Goal: Navigation & Orientation: Find specific page/section

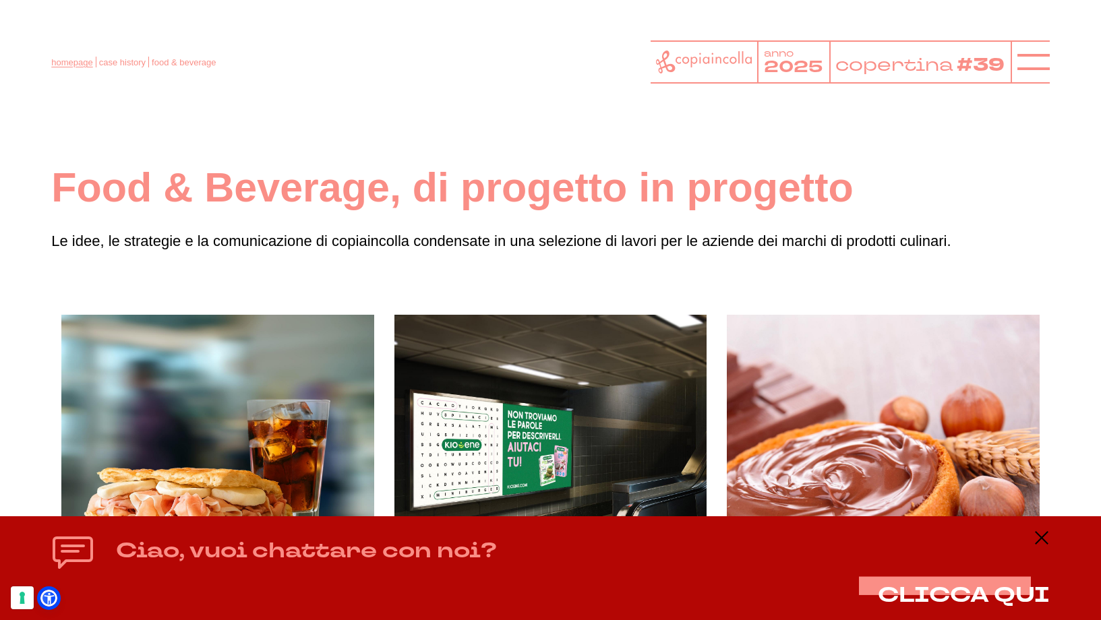
click at [76, 59] on link "homepage" at bounding box center [71, 62] width 41 height 10
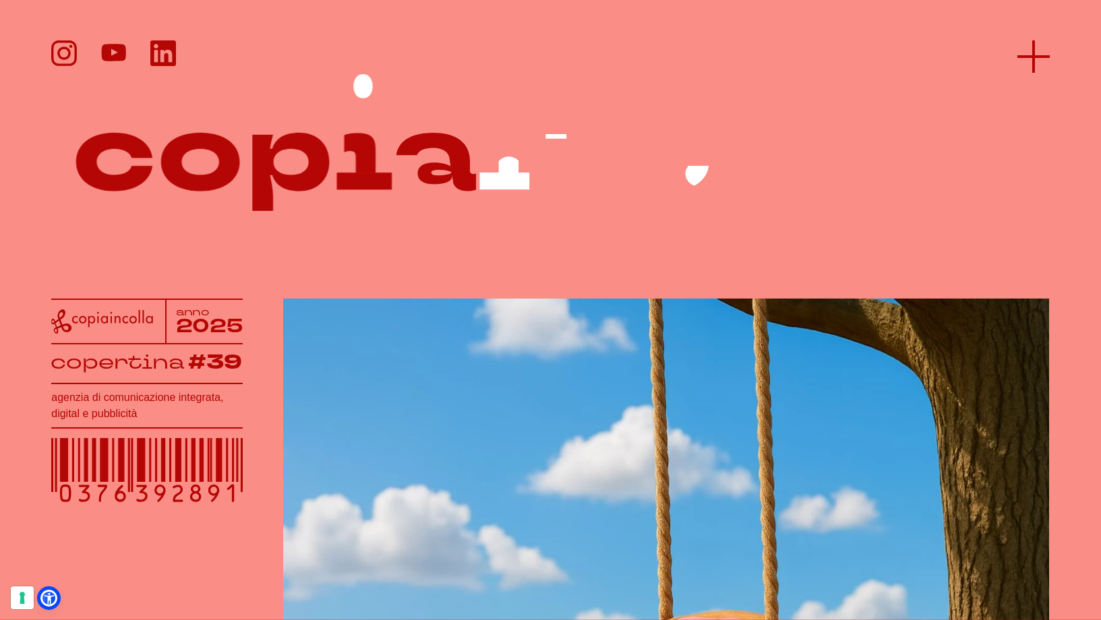
click at [1017, 51] on icon at bounding box center [1033, 56] width 32 height 32
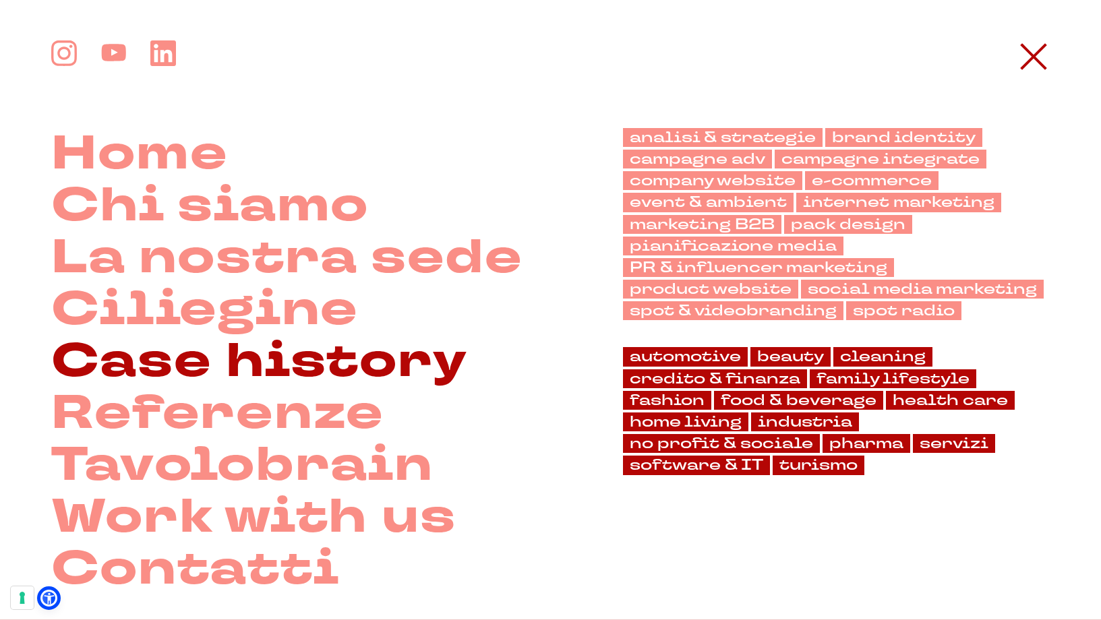
click at [193, 368] on link "Case history" at bounding box center [259, 362] width 416 height 52
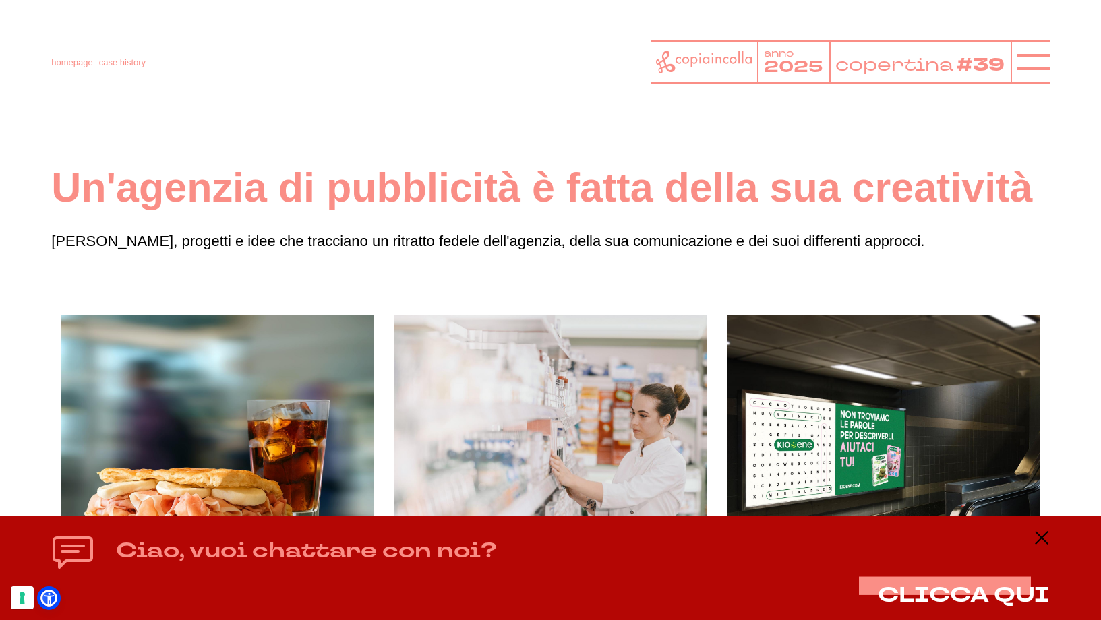
click at [81, 59] on link "homepage" at bounding box center [71, 62] width 41 height 10
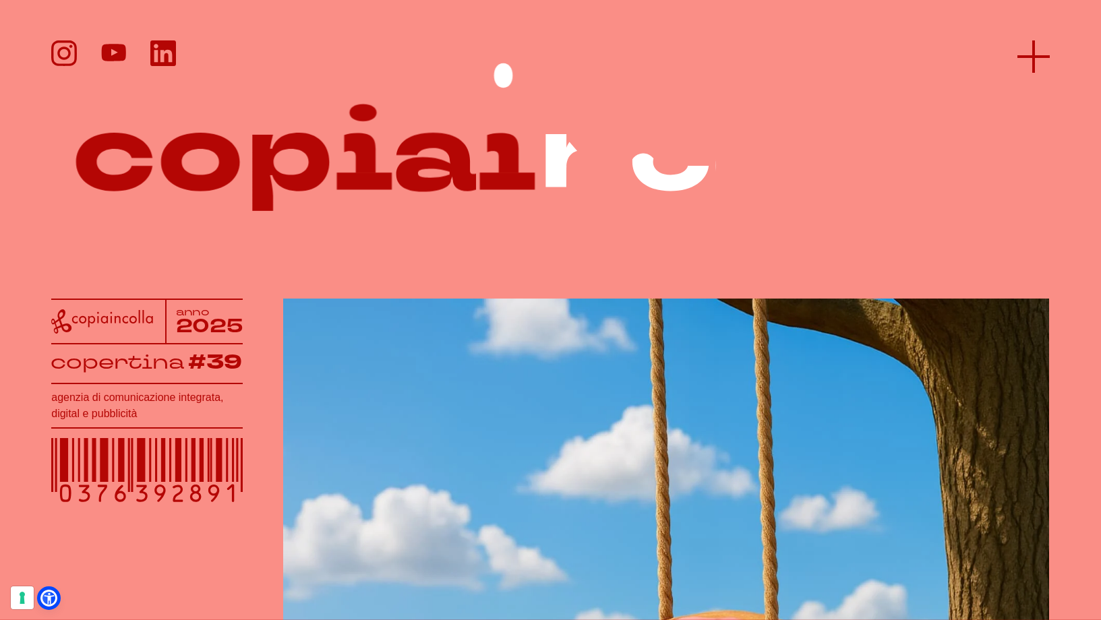
click at [1017, 50] on icon at bounding box center [1033, 56] width 32 height 32
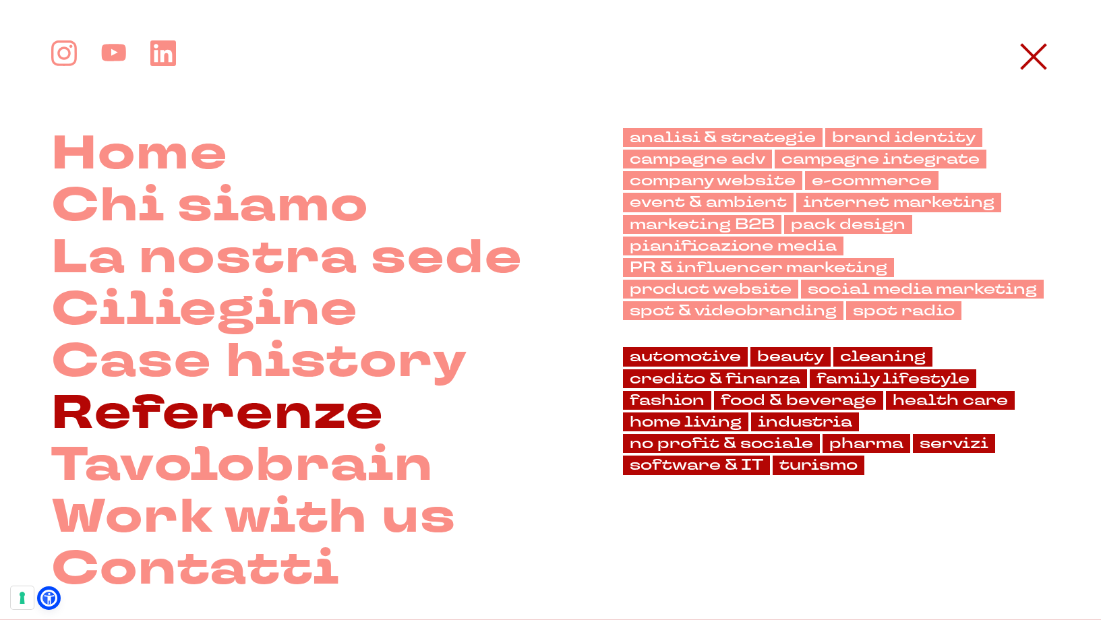
click at [249, 411] on link "Referenze" at bounding box center [217, 414] width 333 height 52
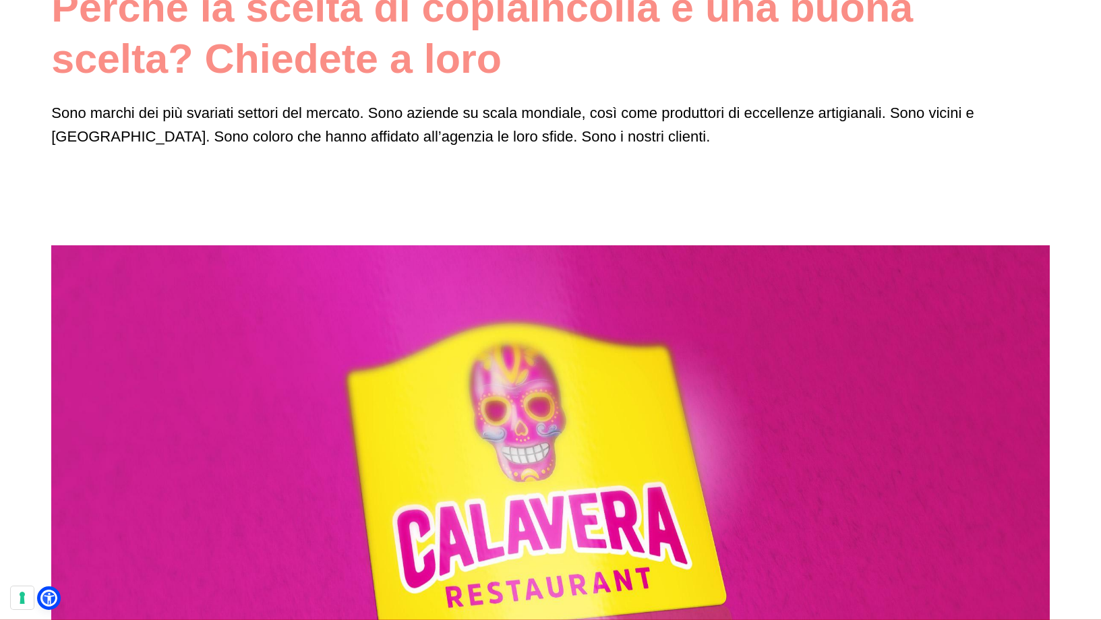
scroll to position [181, 0]
